Goal: Task Accomplishment & Management: Use online tool/utility

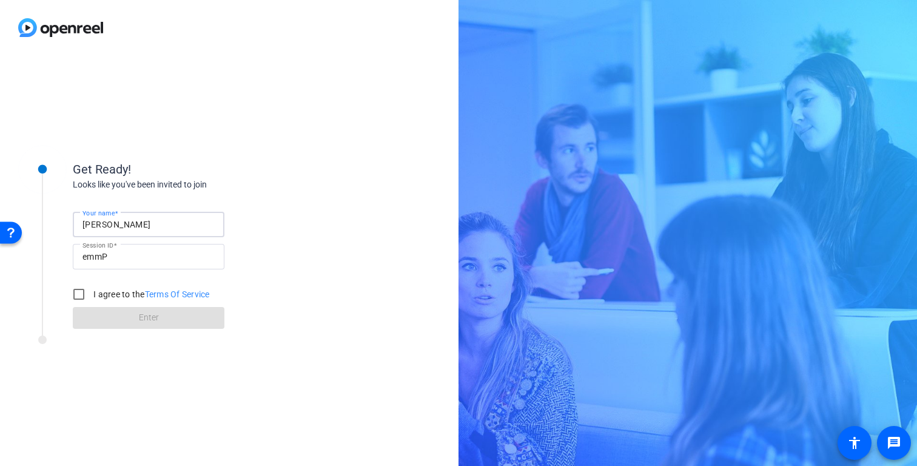
click at [124, 228] on input "[PERSON_NAME]" at bounding box center [149, 224] width 132 height 15
type input "[PERSON_NAME]"
click at [115, 298] on label "I agree to the Terms Of Service" at bounding box center [150, 294] width 119 height 12
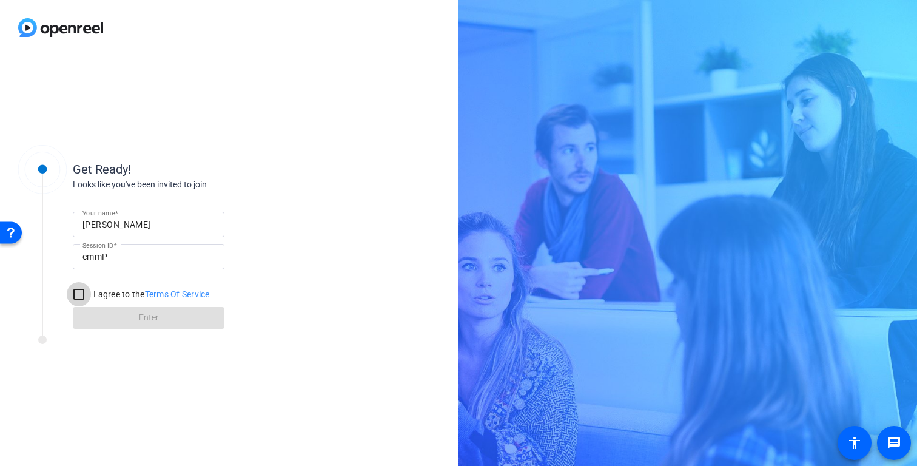
click at [91, 298] on input "I agree to the Terms Of Service" at bounding box center [79, 294] width 24 height 24
checkbox input "true"
click at [138, 321] on span at bounding box center [149, 317] width 152 height 29
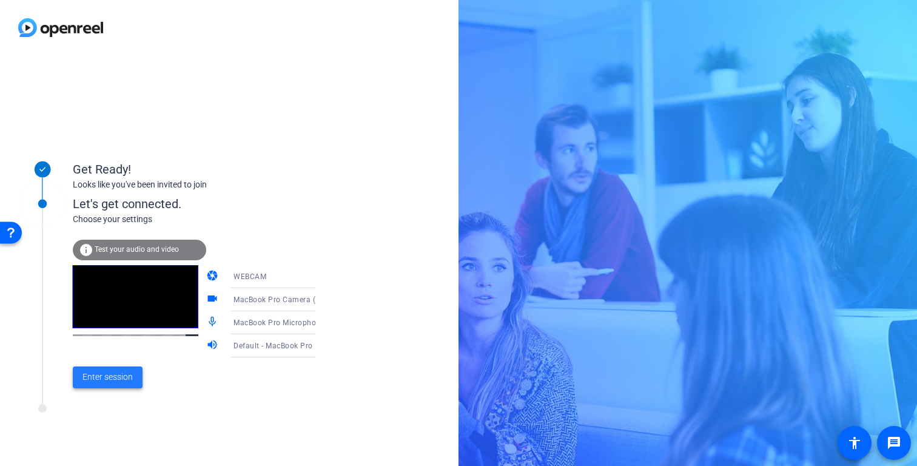
click at [129, 376] on span "Enter session" at bounding box center [108, 377] width 50 height 13
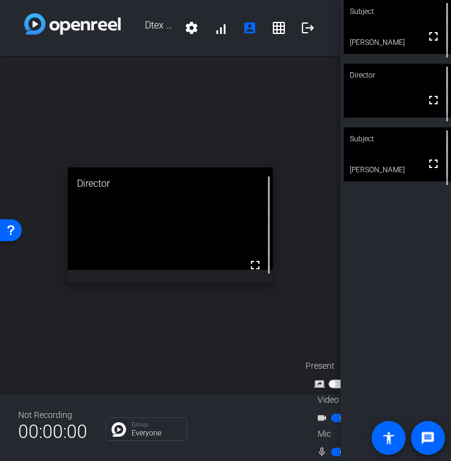
click at [340, 452] on span "button" at bounding box center [343, 452] width 6 height 6
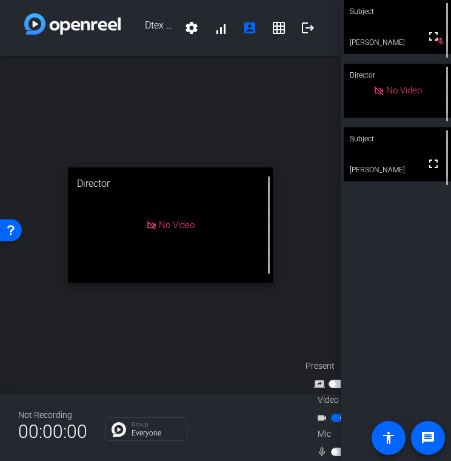
click at [338, 419] on span "button" at bounding box center [340, 418] width 18 height 8
click at [336, 421] on span "button" at bounding box center [340, 418] width 18 height 8
click at [334, 447] on mat-slide-toggle at bounding box center [341, 451] width 21 height 13
click at [334, 453] on span "button" at bounding box center [335, 452] width 6 height 6
click at [335, 451] on span "button" at bounding box center [340, 452] width 18 height 8
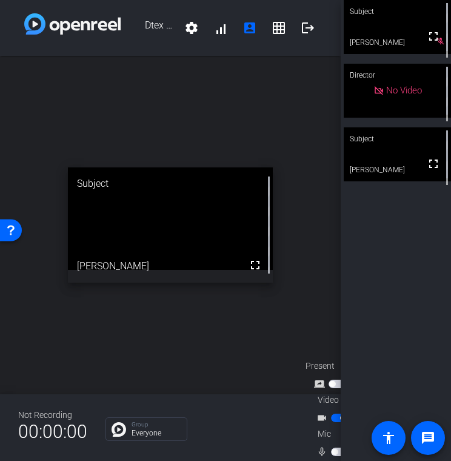
click at [335, 416] on span "button" at bounding box center [340, 418] width 18 height 8
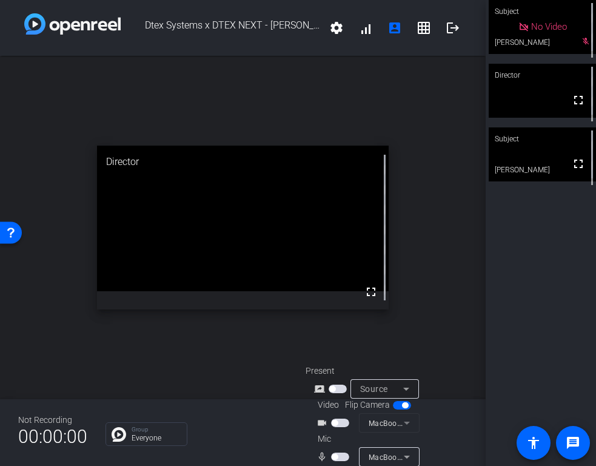
click at [339, 424] on span "button" at bounding box center [340, 423] width 18 height 8
click at [335, 458] on span "button" at bounding box center [335, 457] width 6 height 6
click at [335, 456] on span "button" at bounding box center [340, 457] width 18 height 8
click at [341, 424] on span "button" at bounding box center [343, 423] width 6 height 6
click at [575, 444] on mat-icon "message" at bounding box center [573, 443] width 15 height 15
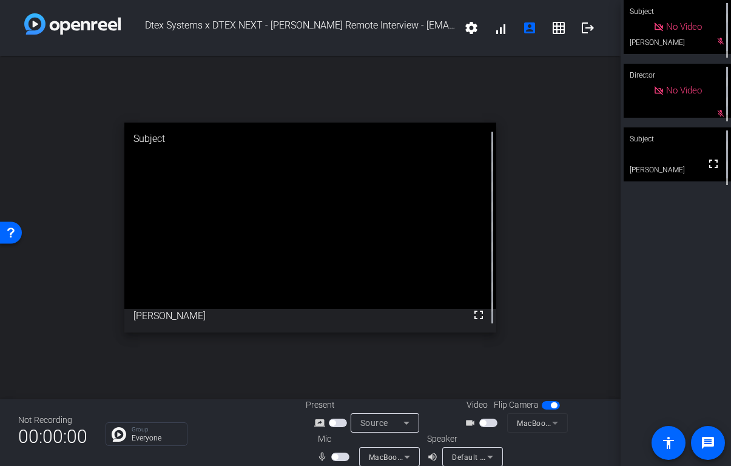
scroll to position [14, 0]
